Goal: Task Accomplishment & Management: Manage account settings

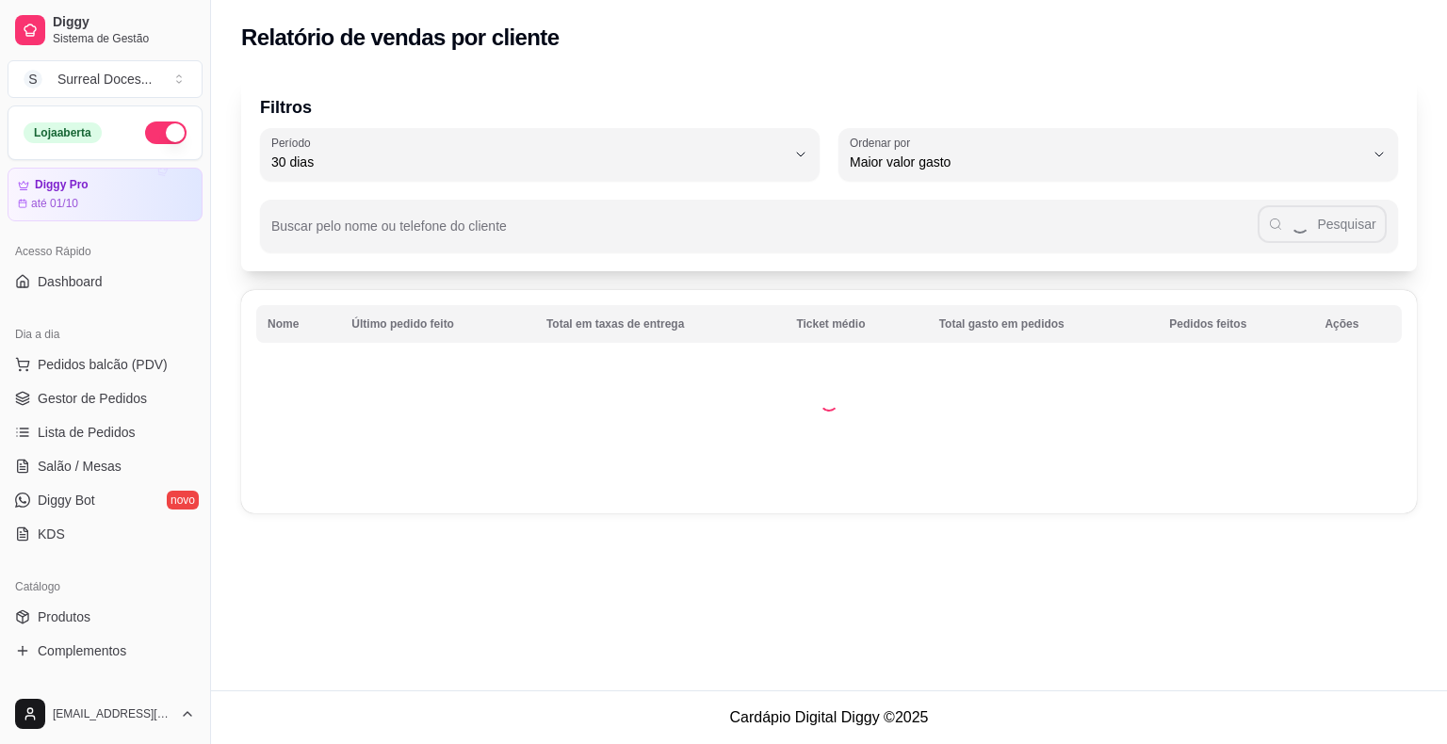
select select "30"
select select "HIGHEST_TOTAL_SPENT_WITH_ORDERS"
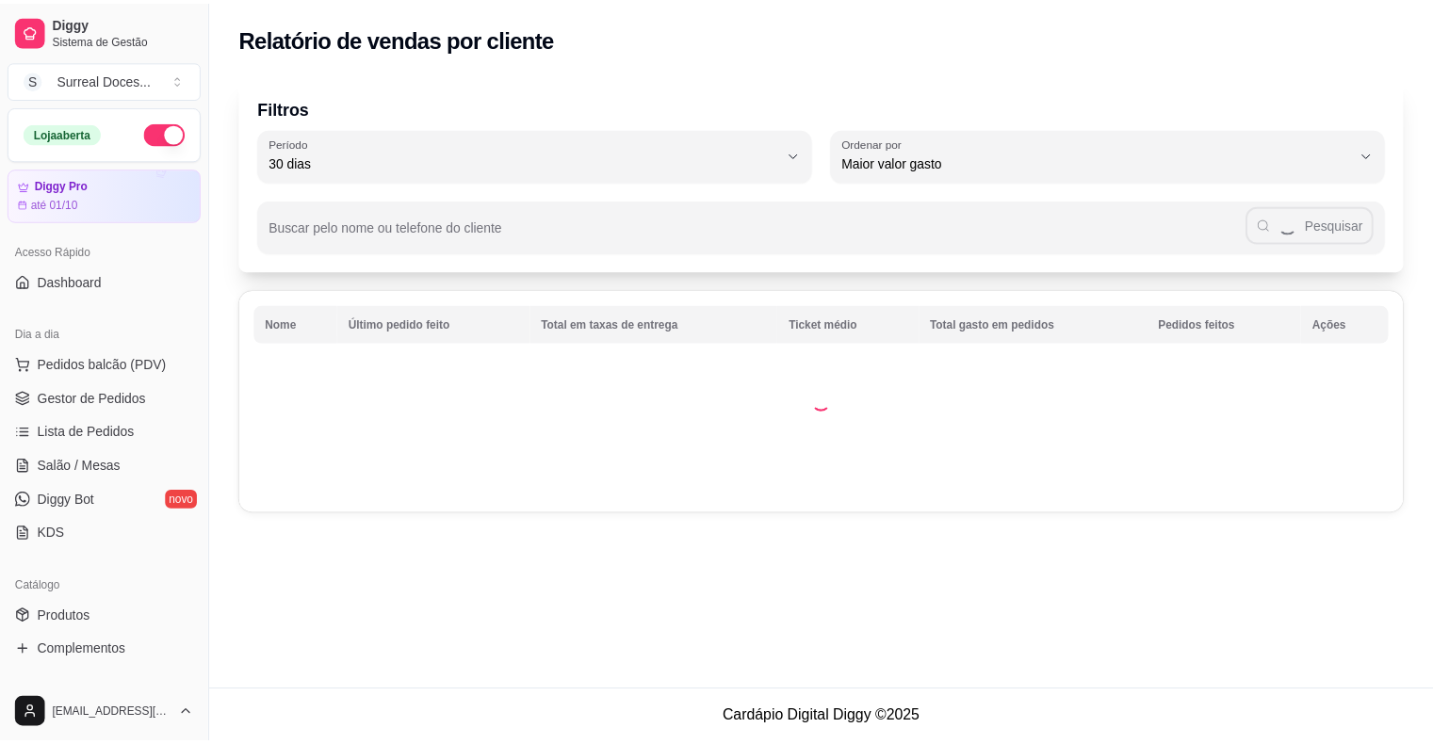
scroll to position [376, 0]
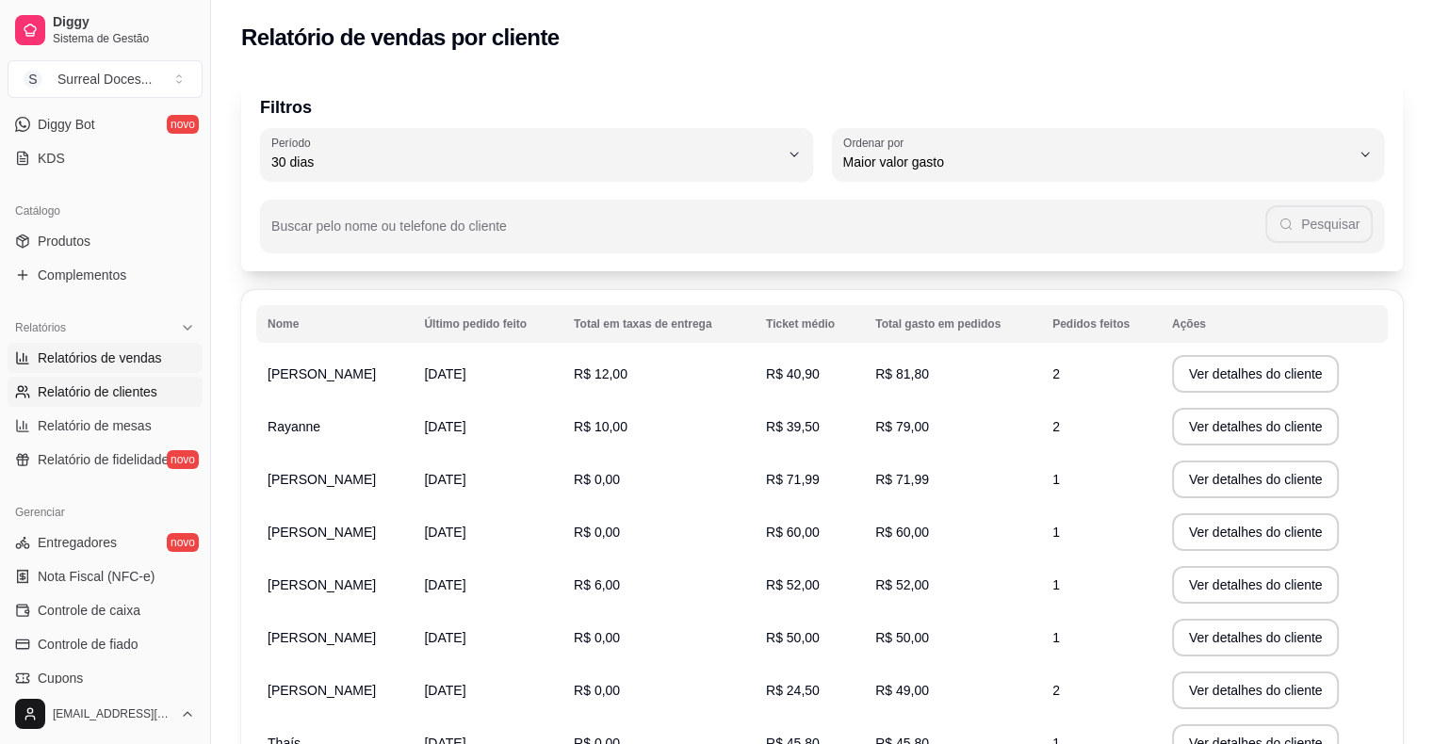
click at [154, 353] on span "Relatórios de vendas" at bounding box center [100, 358] width 124 height 19
select select "ALL"
select select "0"
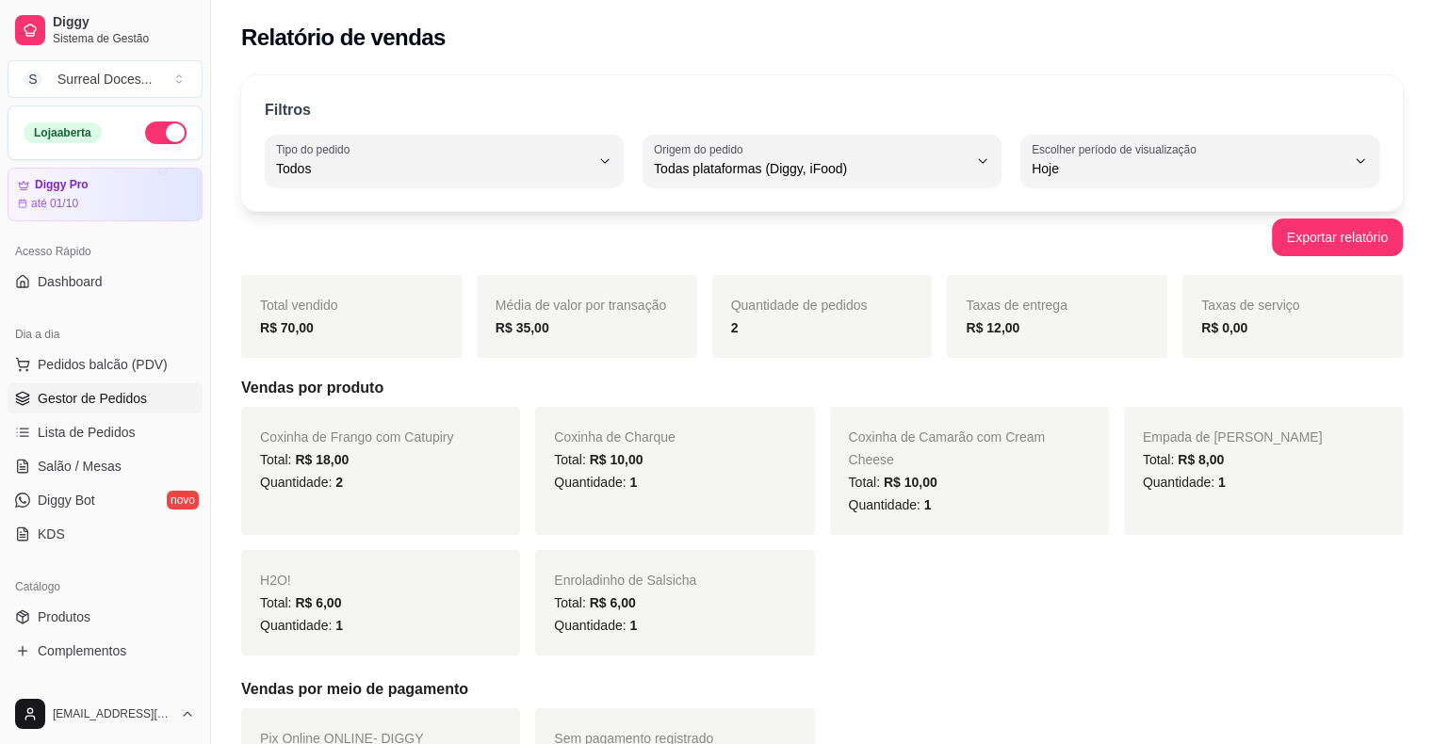
click at [132, 393] on span "Gestor de Pedidos" at bounding box center [92, 398] width 109 height 19
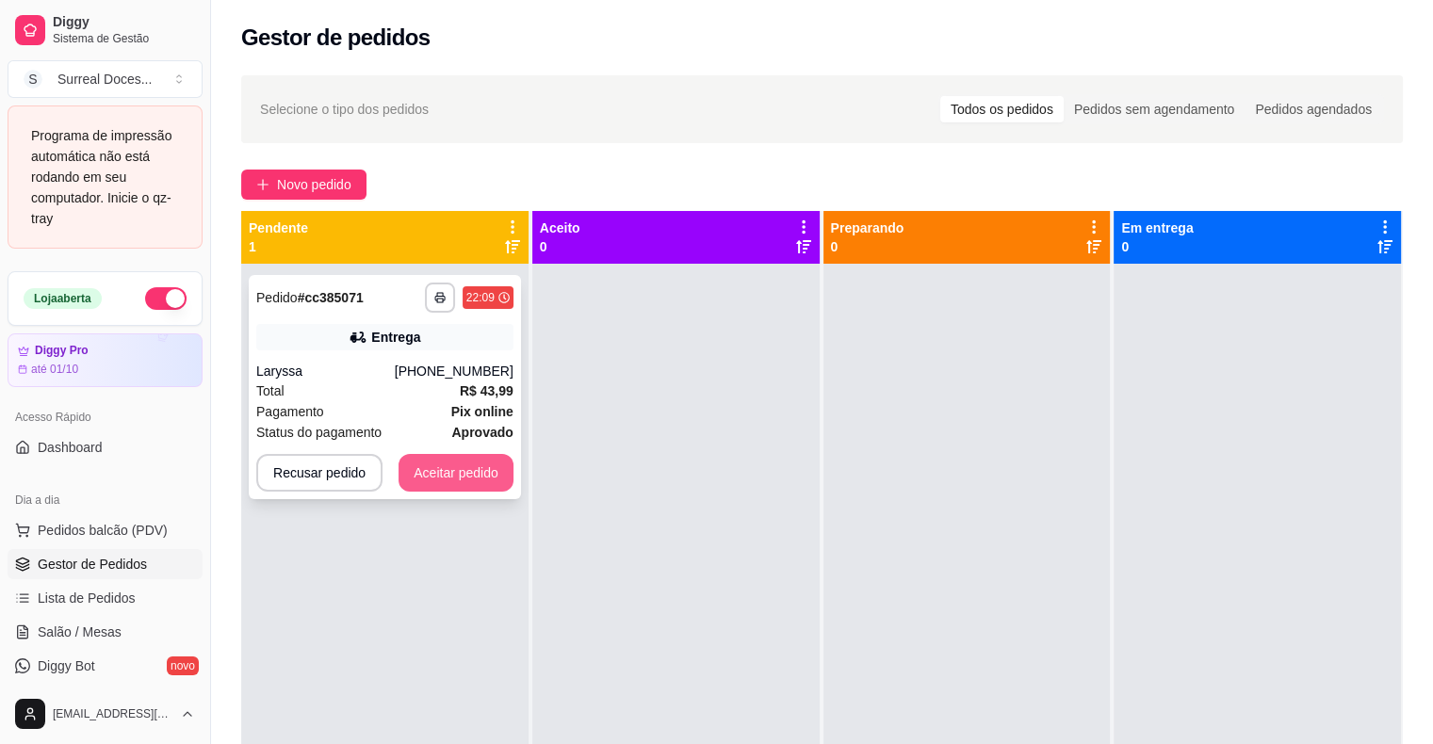
click at [464, 469] on button "Aceitar pedido" at bounding box center [455, 473] width 115 height 38
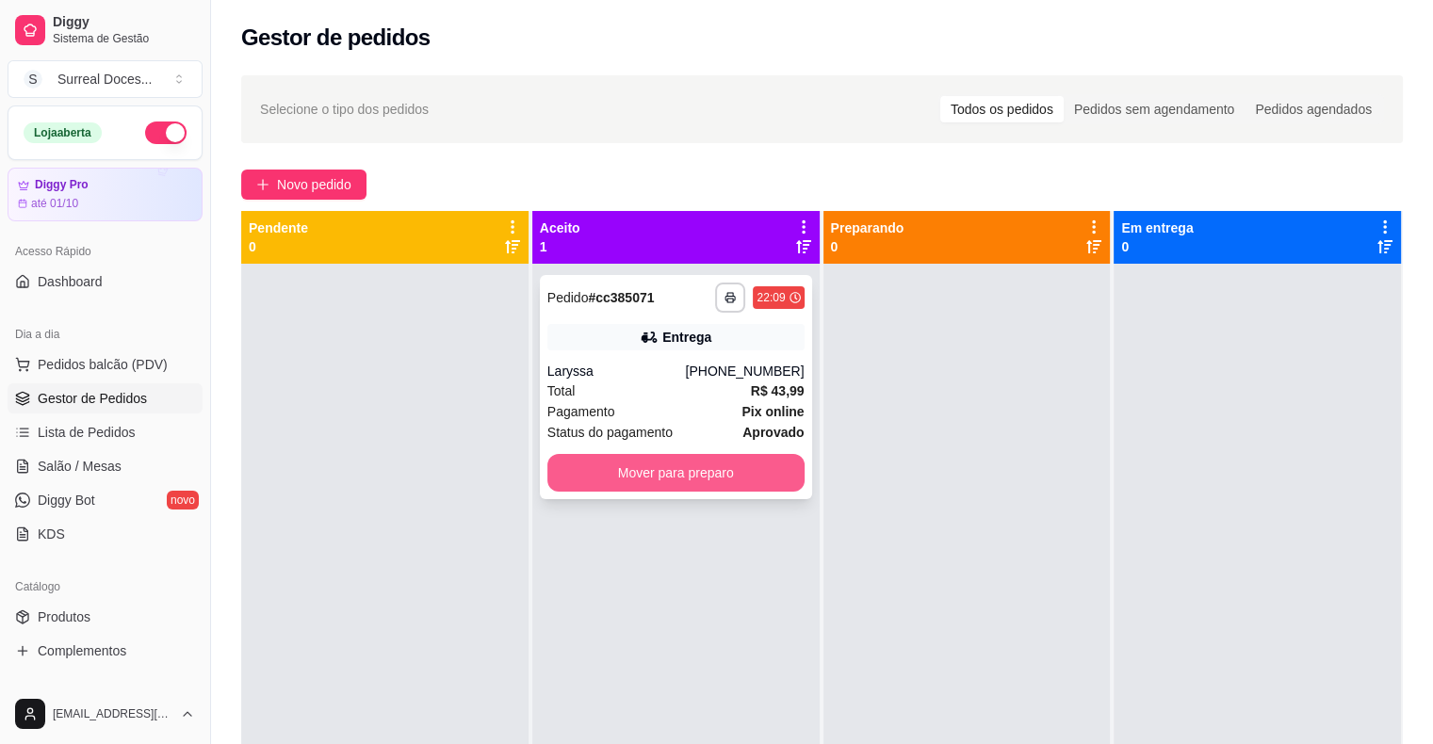
click at [657, 474] on button "Mover para preparo" at bounding box center [675, 473] width 257 height 38
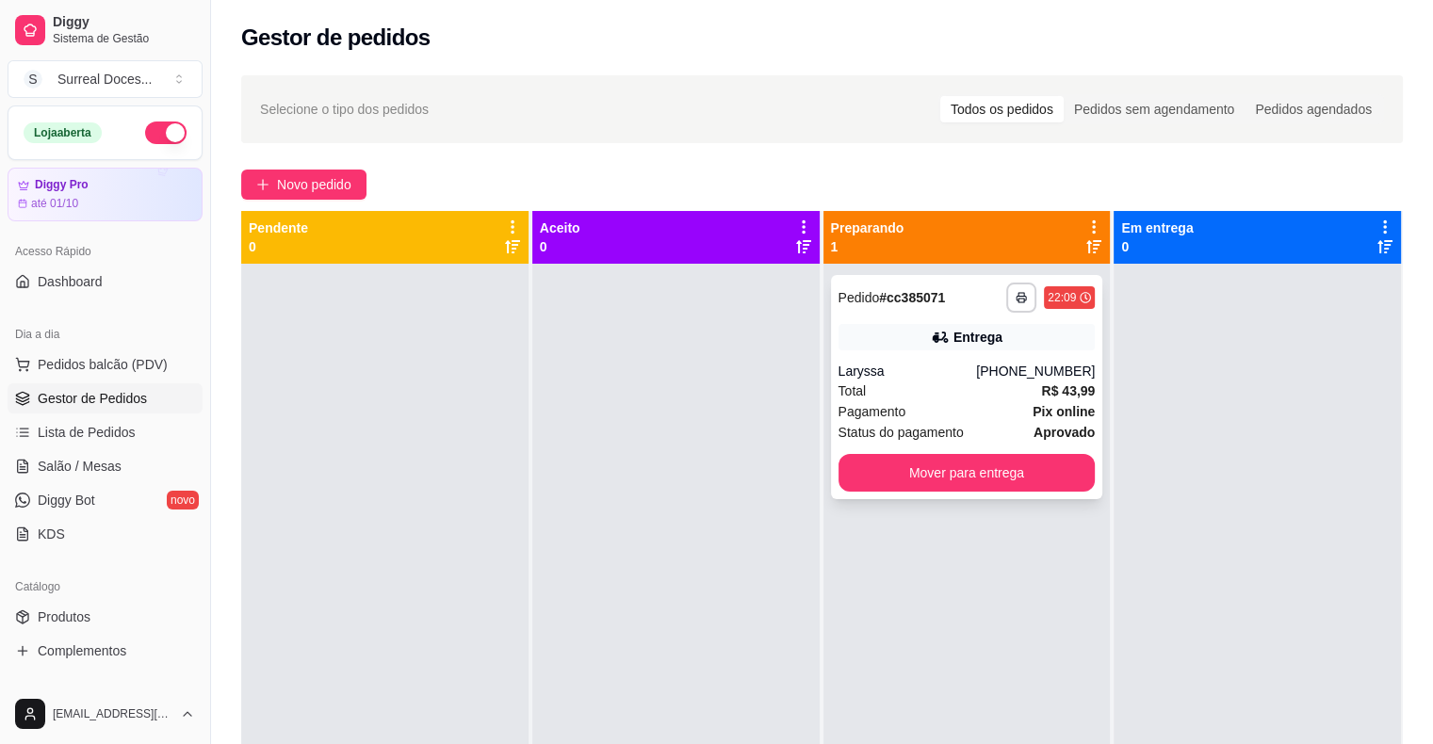
click at [950, 391] on div "Total R$ 43,99" at bounding box center [966, 391] width 257 height 21
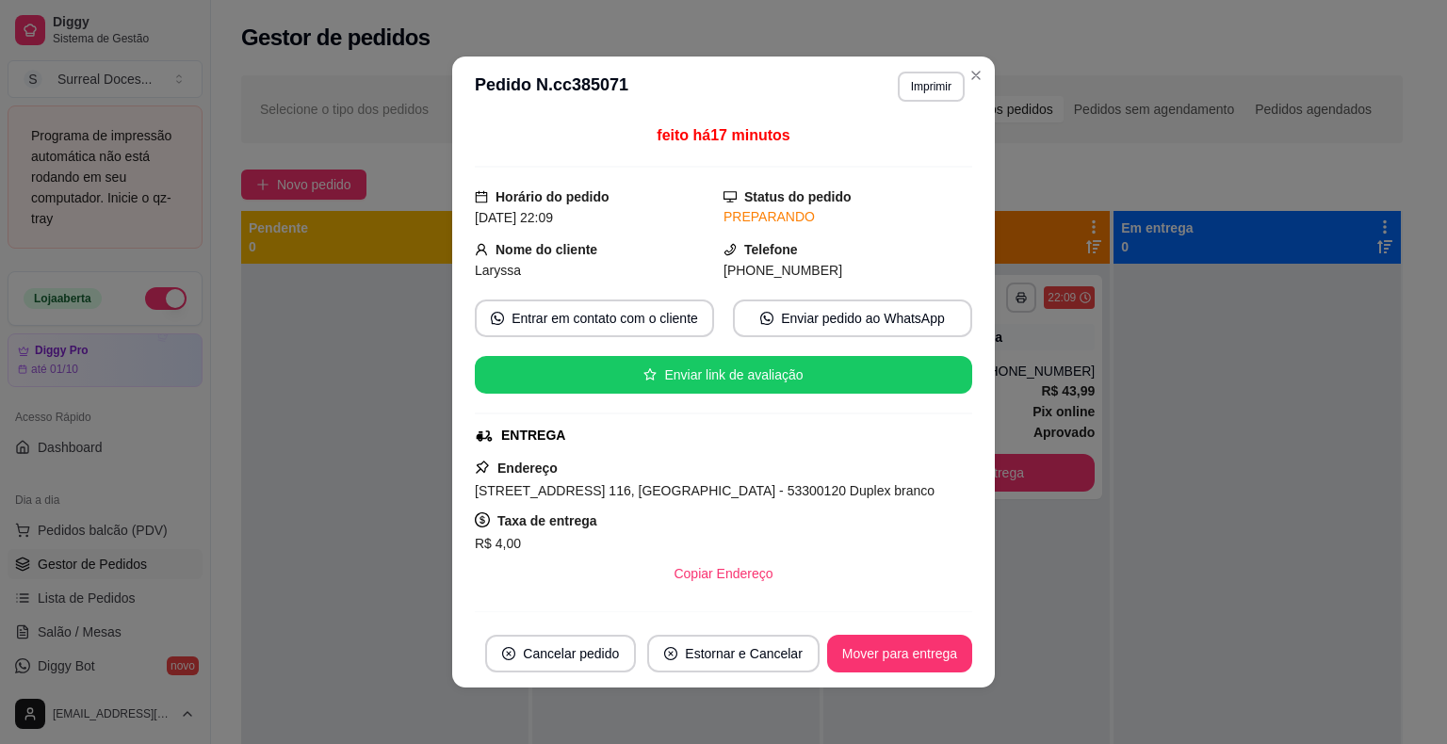
click at [901, 598] on div "feito há 17 minutos Horário do pedido [DATE] 22:09 Status do pedido PREPARANDO …" at bounding box center [723, 368] width 497 height 488
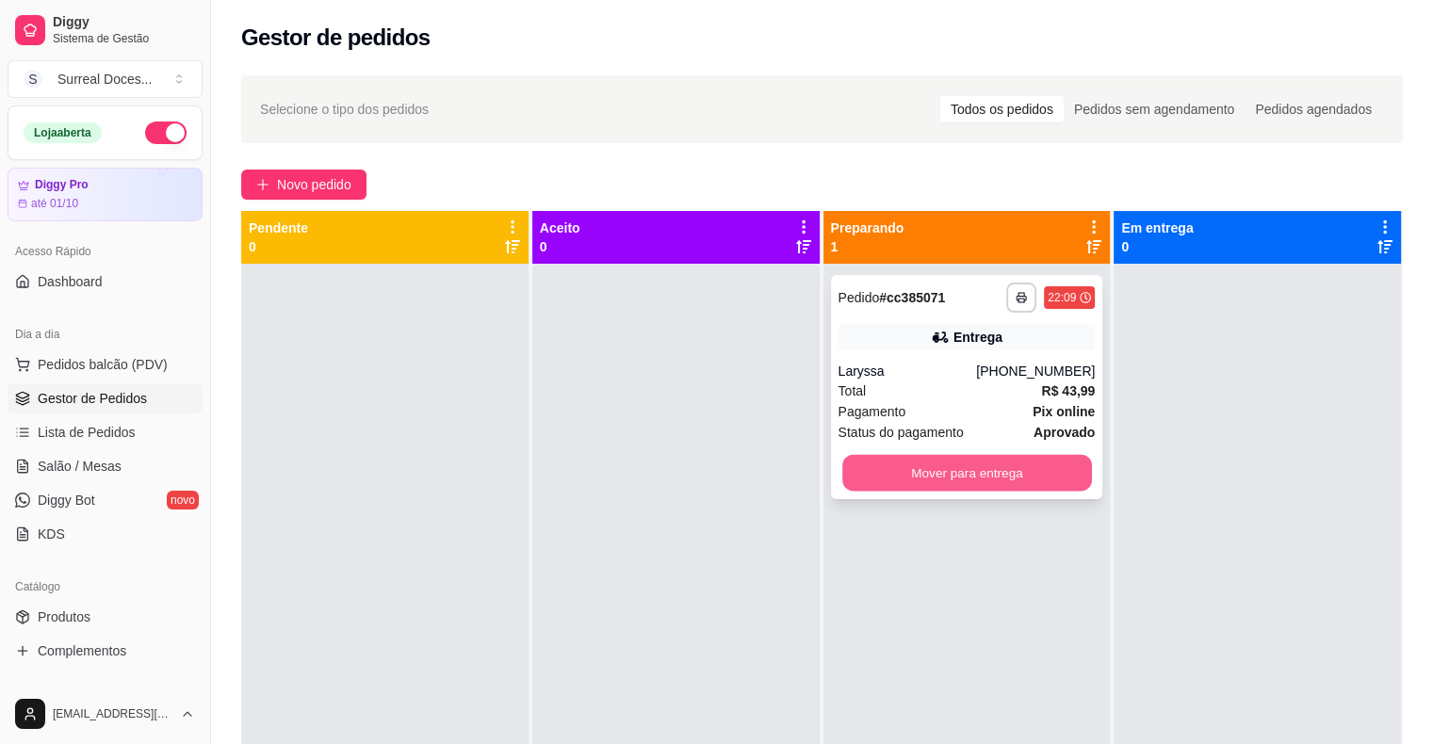
click at [965, 468] on button "Mover para entrega" at bounding box center [967, 473] width 250 height 37
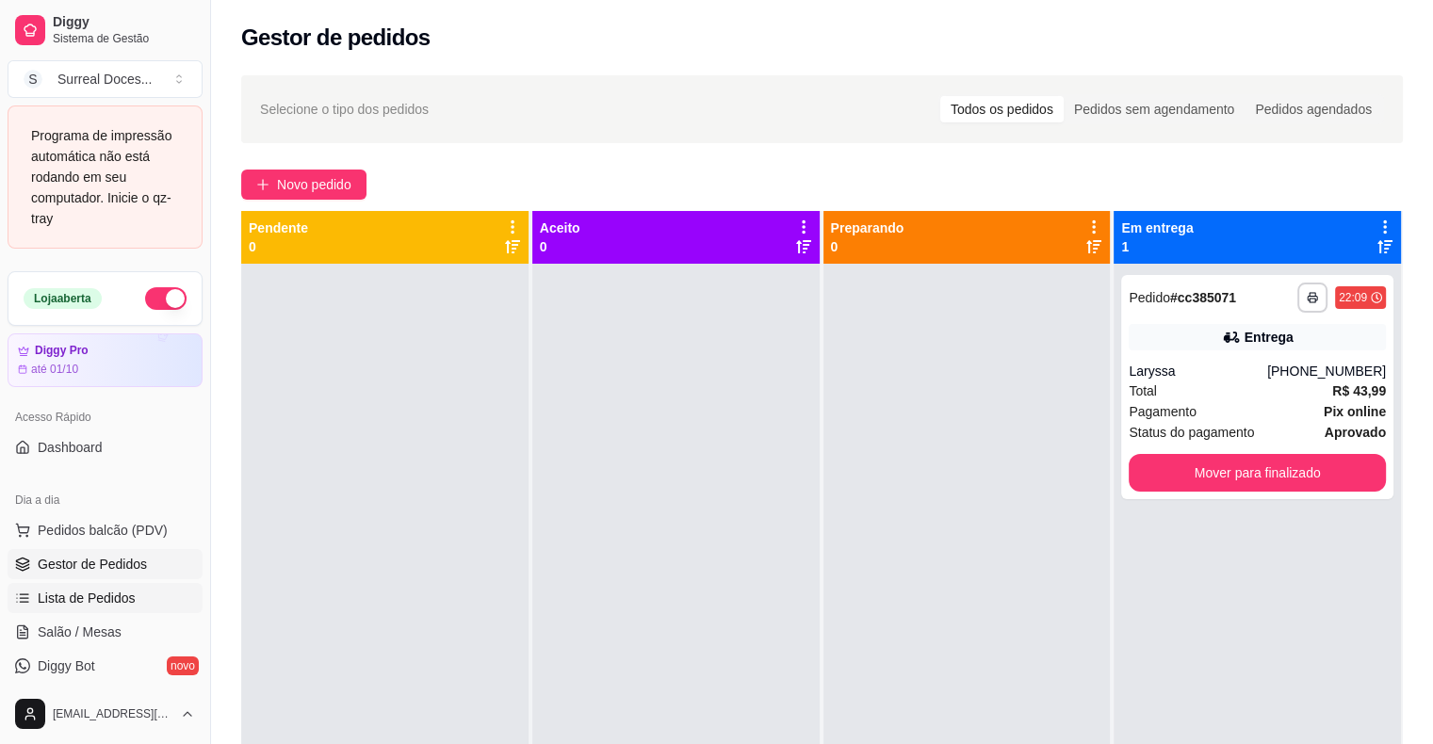
click at [98, 599] on span "Lista de Pedidos" at bounding box center [87, 598] width 98 height 19
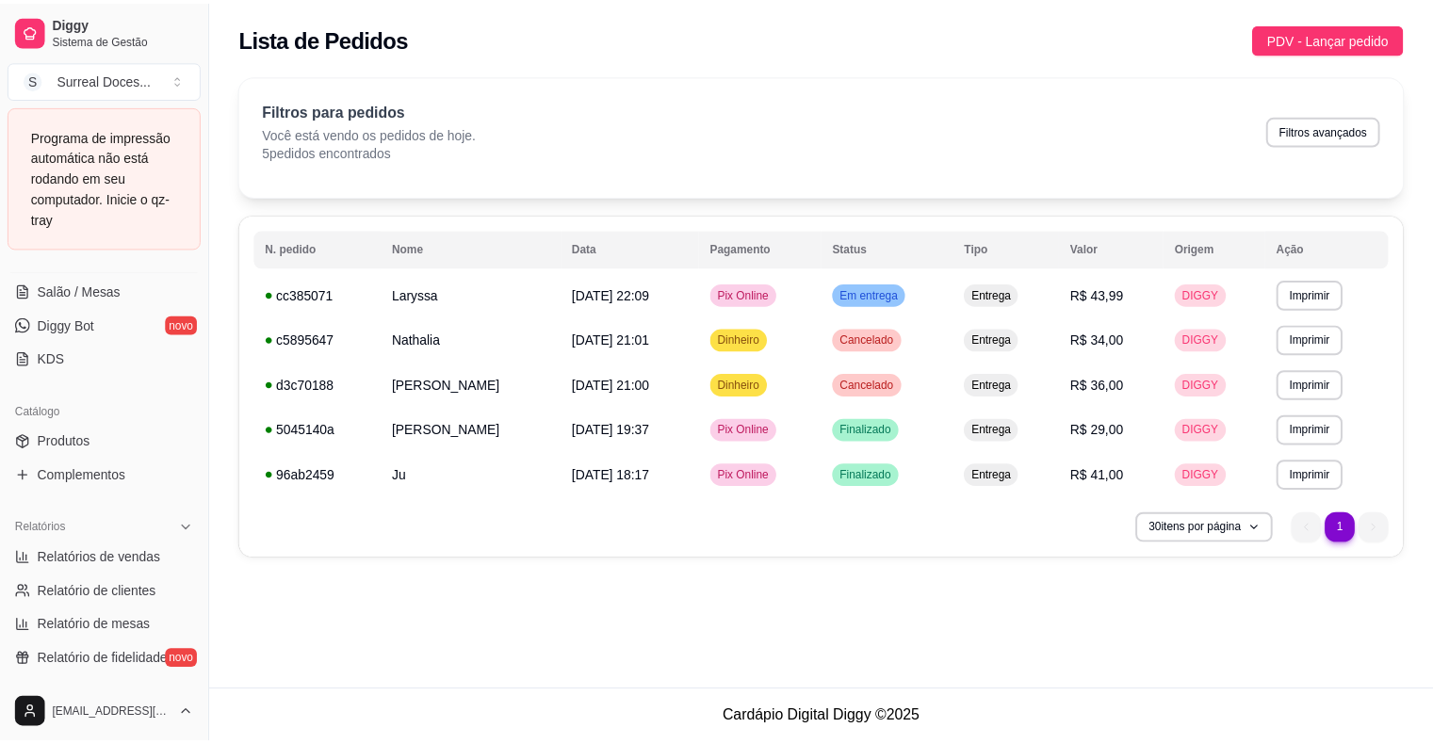
scroll to position [377, 0]
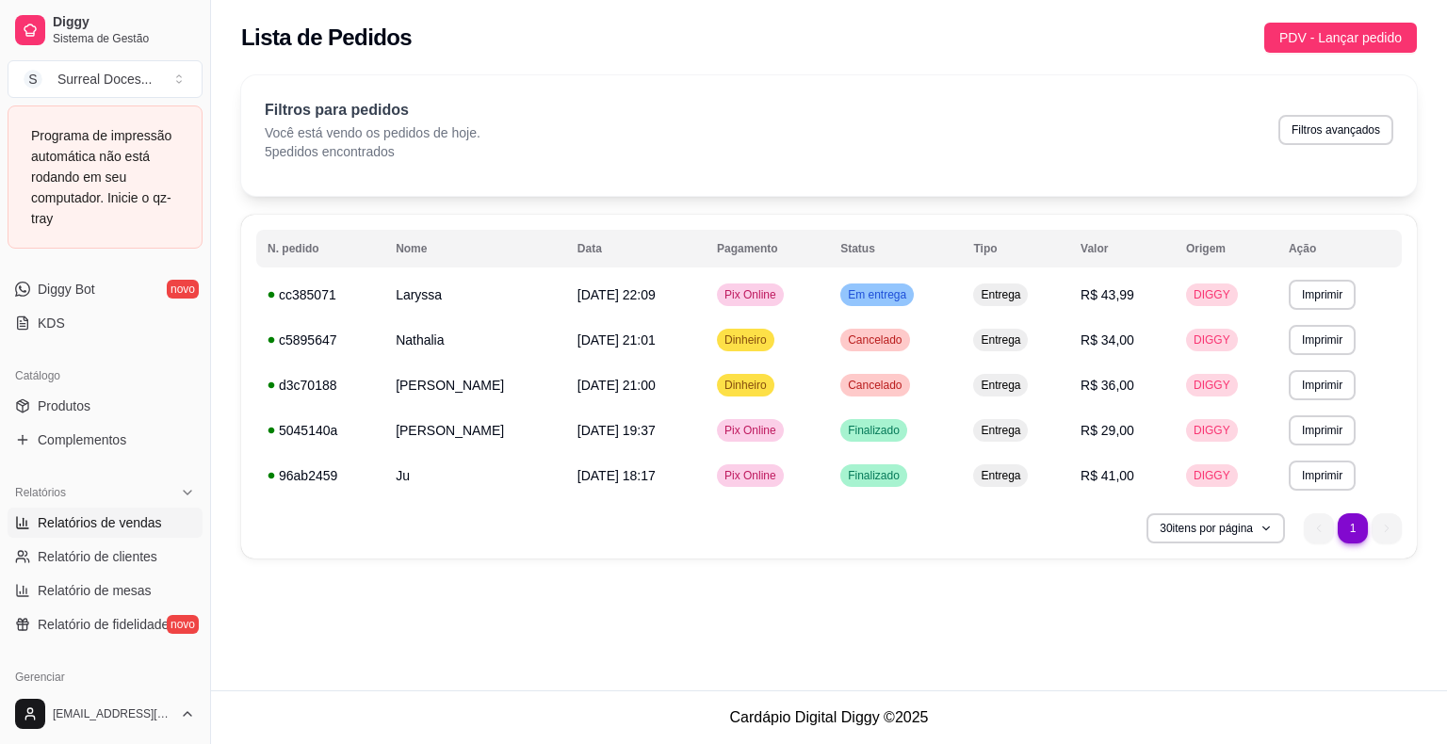
click at [52, 533] on link "Relatórios de vendas" at bounding box center [105, 523] width 195 height 30
select select "ALL"
select select "0"
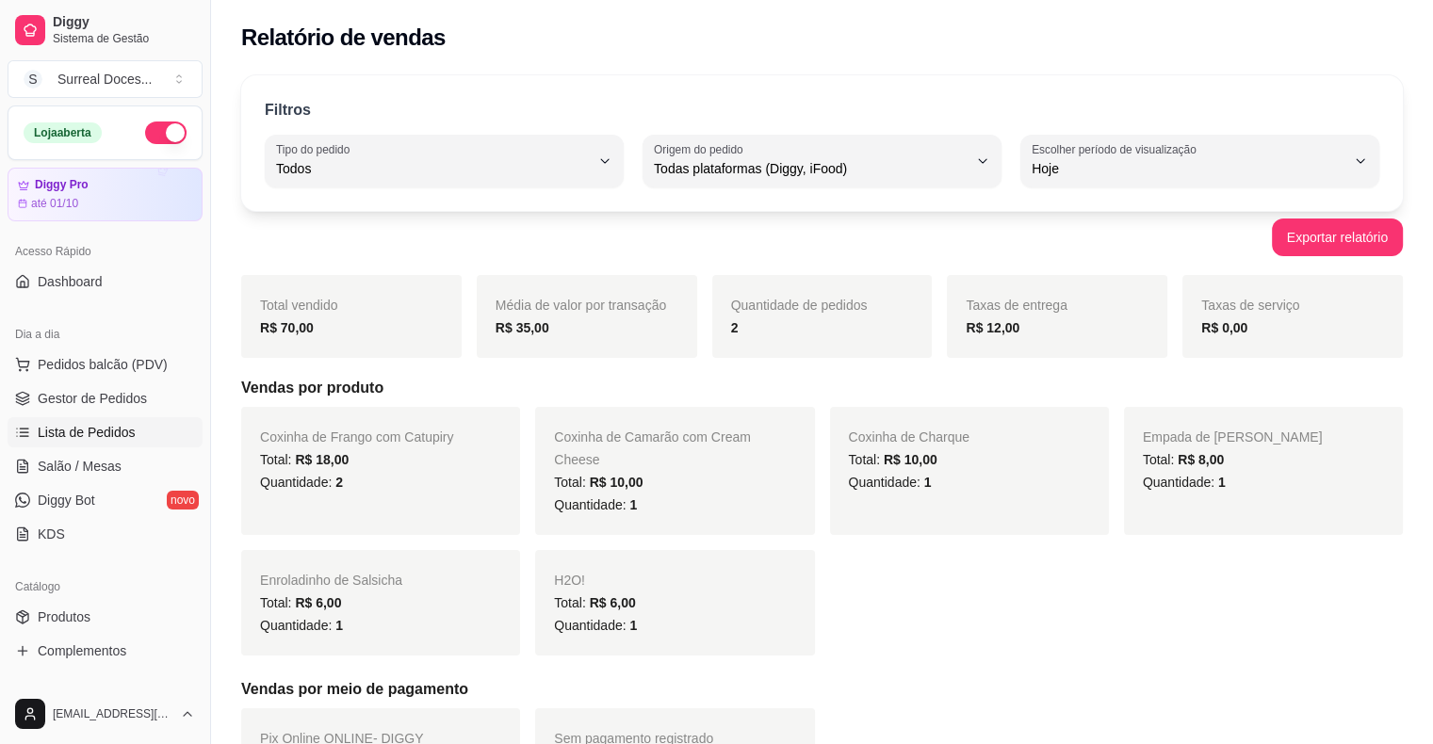
click at [61, 431] on span "Lista de Pedidos" at bounding box center [87, 432] width 98 height 19
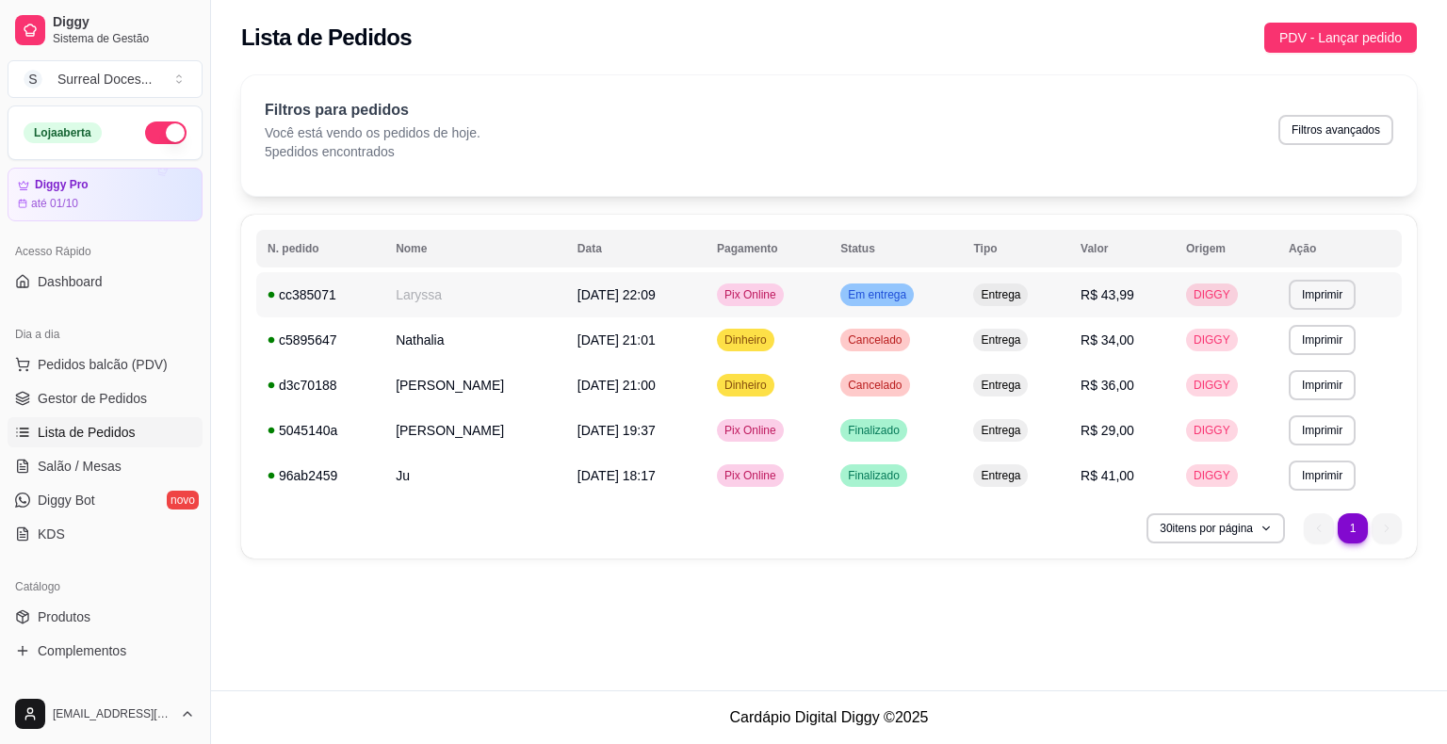
click at [895, 292] on span "Em entrega" at bounding box center [877, 294] width 66 height 15
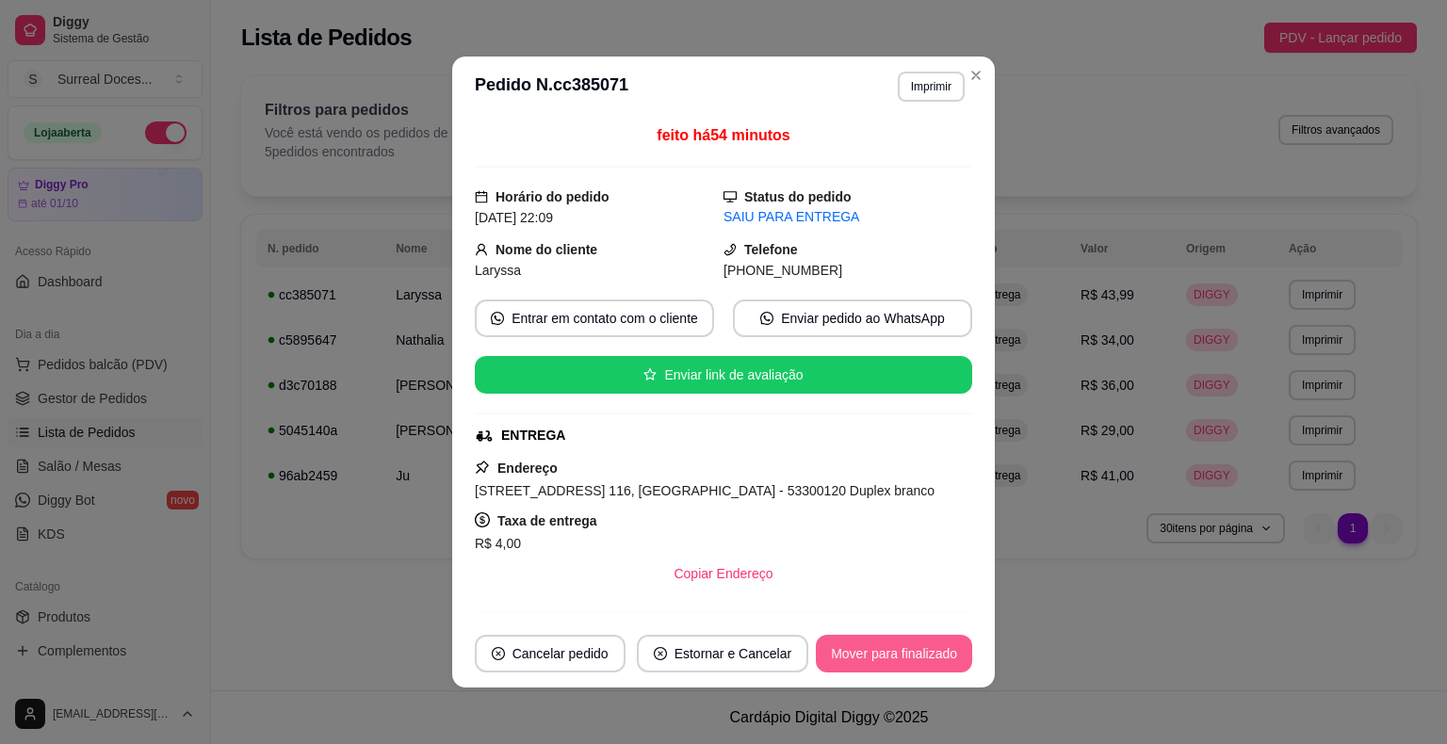
click at [881, 658] on button "Mover para finalizado" at bounding box center [894, 654] width 156 height 38
